Goal: Information Seeking & Learning: Learn about a topic

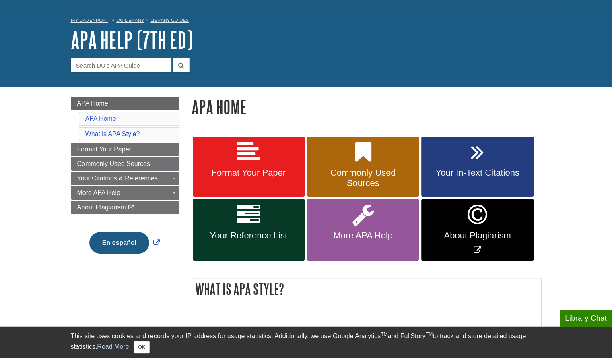
scroll to position [26, 0]
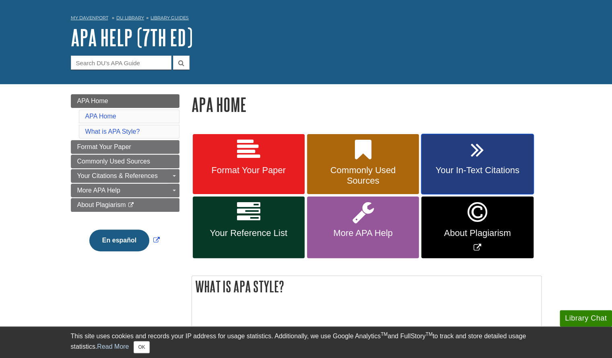
click at [452, 155] on link "Your In-Text Citations" at bounding box center [477, 164] width 112 height 60
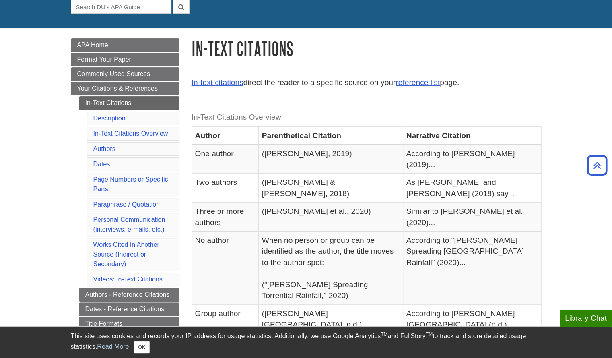
scroll to position [83, 0]
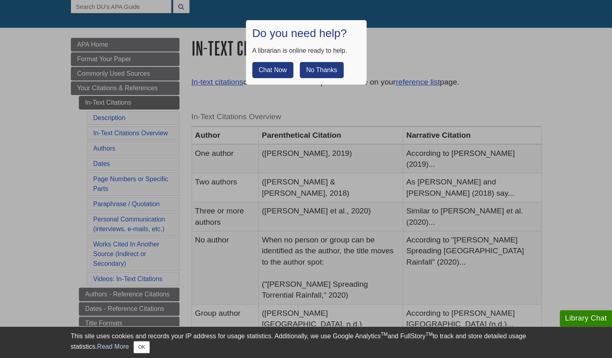
click at [313, 70] on button "No Thanks" at bounding box center [322, 70] width 44 height 16
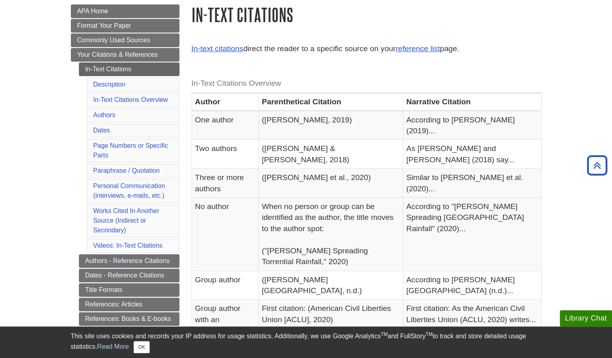
scroll to position [116, 0]
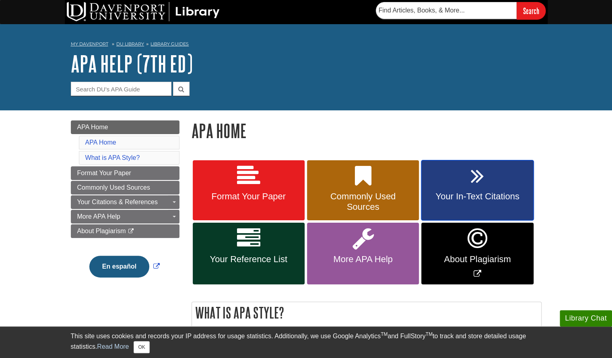
click at [445, 180] on link "Your In-Text Citations" at bounding box center [477, 190] width 112 height 60
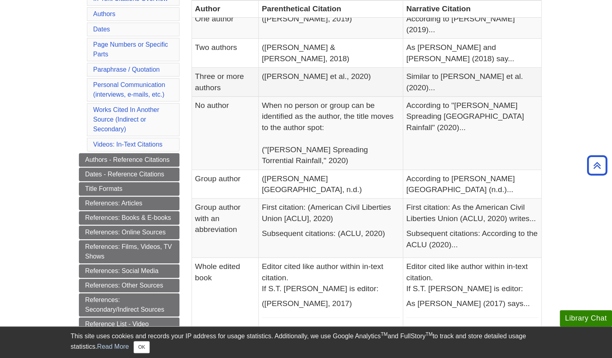
scroll to position [217, 0]
